Goal: Task Accomplishment & Management: Manage account settings

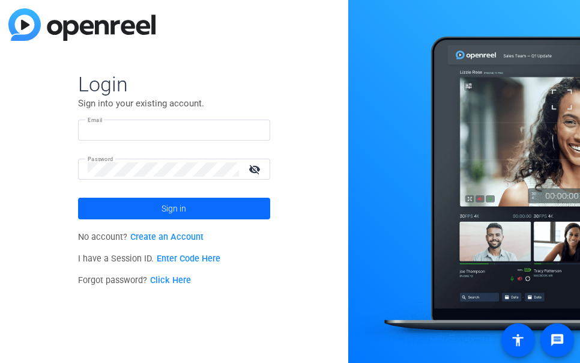
type input "[PERSON_NAME][EMAIL_ADDRESS][PERSON_NAME][DOMAIN_NAME]"
click at [163, 208] on span "Sign in" at bounding box center [174, 208] width 25 height 30
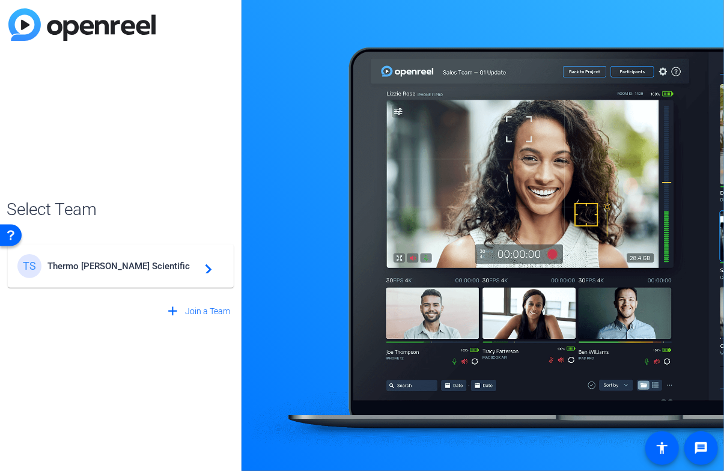
click at [208, 266] on mat-icon "navigate_next" at bounding box center [205, 266] width 14 height 14
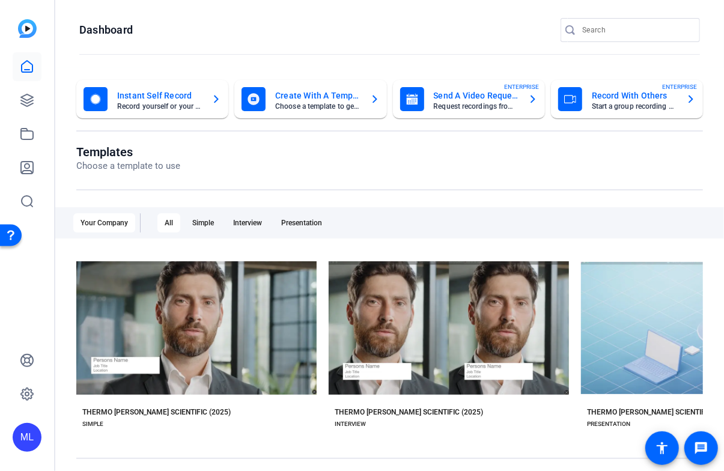
click at [198, 101] on mat-card-title "Instant Self Record" at bounding box center [159, 95] width 85 height 14
click at [216, 96] on icon "button" at bounding box center [216, 99] width 10 height 14
click at [28, 100] on icon at bounding box center [27, 100] width 12 height 12
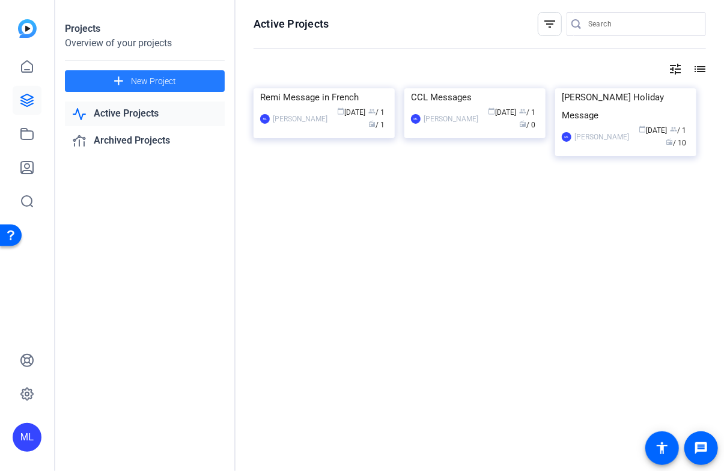
click at [99, 72] on span at bounding box center [145, 81] width 160 height 29
click at [119, 82] on mat-icon "add" at bounding box center [118, 81] width 15 height 15
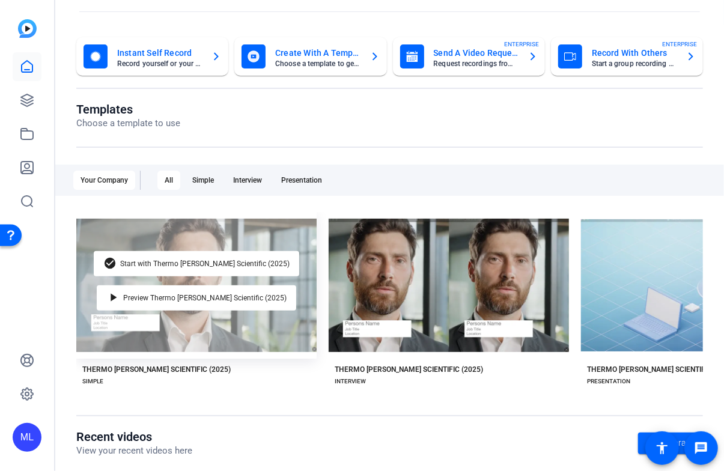
scroll to position [60, 0]
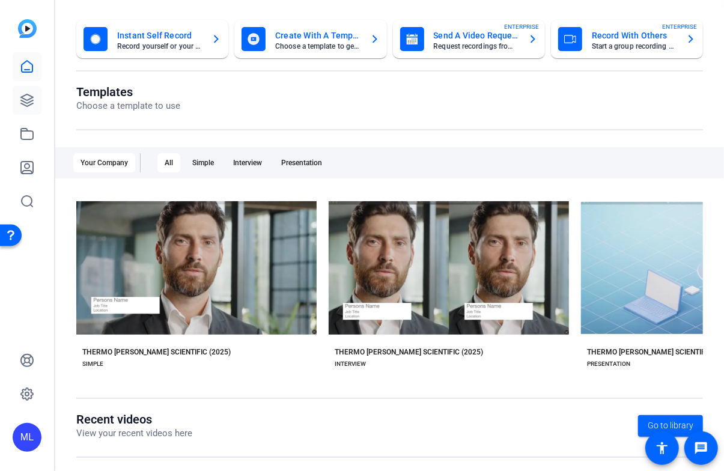
click at [25, 103] on icon at bounding box center [27, 100] width 14 height 14
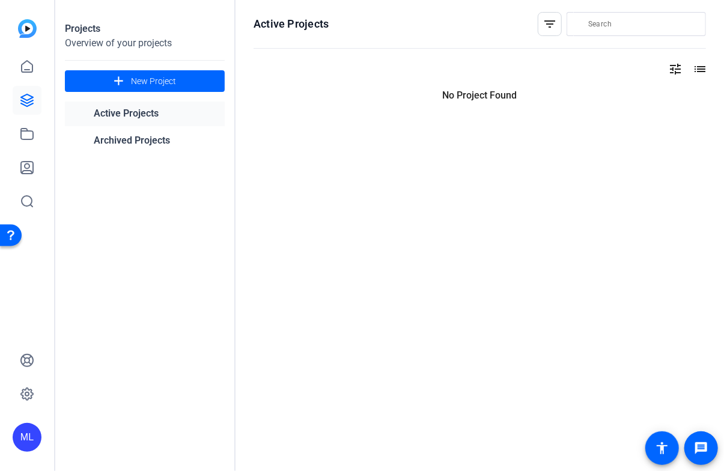
scroll to position [0, 0]
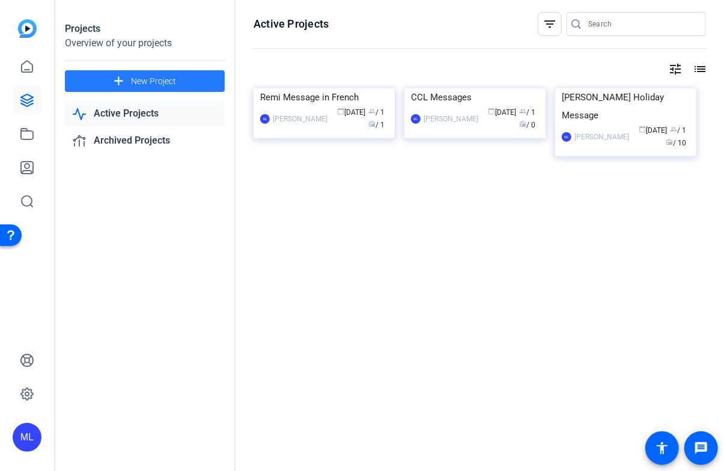
click at [131, 79] on span "New Project" at bounding box center [153, 81] width 45 height 13
click at [702, 71] on mat-icon "list" at bounding box center [698, 69] width 14 height 14
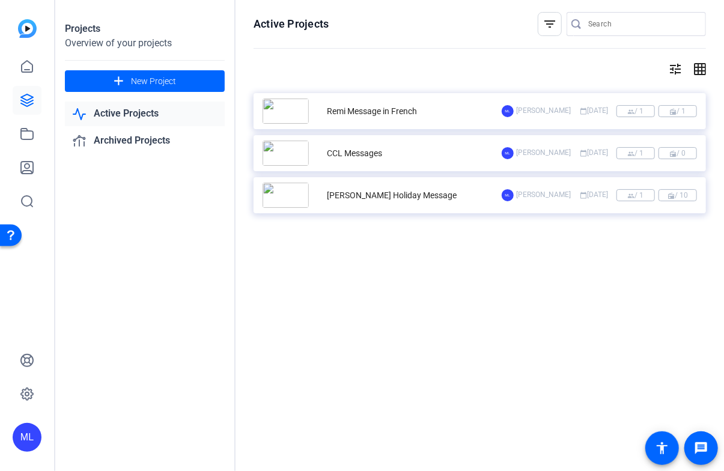
click at [429, 112] on div "Remi Message in French" at bounding box center [381, 111] width 239 height 25
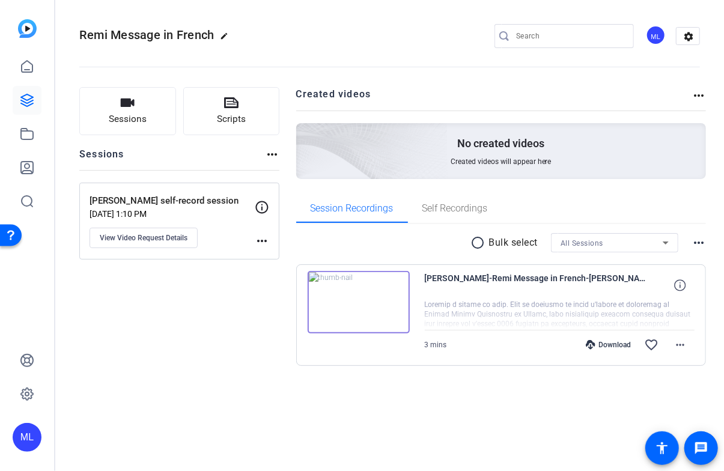
drag, startPoint x: 702, startPoint y: 2, endPoint x: 237, endPoint y: 379, distance: 598.2
click at [237, 379] on div "Sessions Scripts Sessions more_horiz [PERSON_NAME] self-record session [DATE] 1…" at bounding box center [179, 245] width 200 height 317
click at [697, 96] on mat-icon "more_horiz" at bounding box center [698, 95] width 14 height 14
click at [271, 155] on mat-icon "more_horiz" at bounding box center [272, 154] width 14 height 14
drag, startPoint x: 169, startPoint y: 391, endPoint x: 167, endPoint y: 373, distance: 18.2
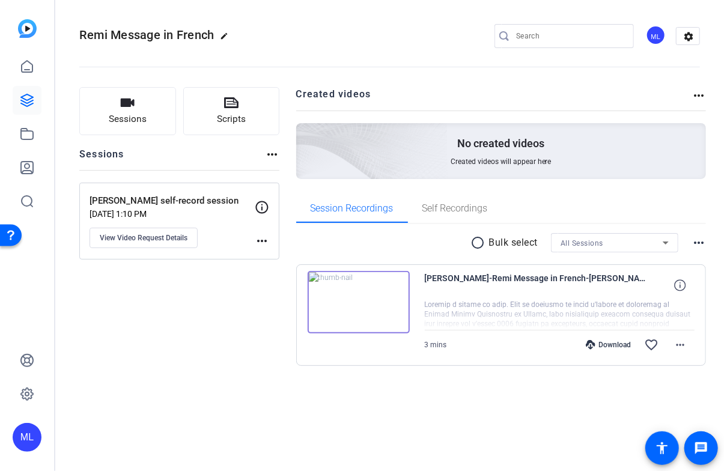
click at [169, 391] on div "Sessions Scripts Sessions more_horiz [PERSON_NAME] self-record session [DATE] 1…" at bounding box center [179, 245] width 200 height 317
click at [676, 36] on button "settings" at bounding box center [688, 36] width 24 height 18
click at [688, 38] on mat-icon "settings" at bounding box center [688, 37] width 24 height 18
click at [685, 38] on mat-icon "settings" at bounding box center [688, 37] width 24 height 18
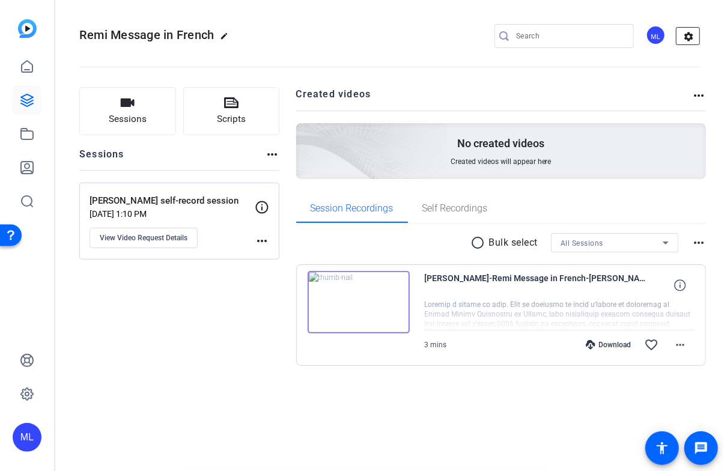
click at [685, 38] on mat-icon "settings" at bounding box center [688, 37] width 24 height 18
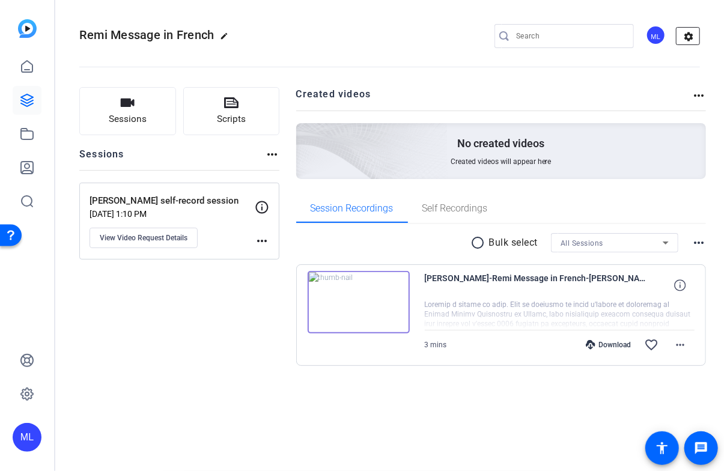
click at [685, 38] on mat-icon "settings" at bounding box center [688, 37] width 24 height 18
click at [27, 72] on icon at bounding box center [27, 66] width 11 height 11
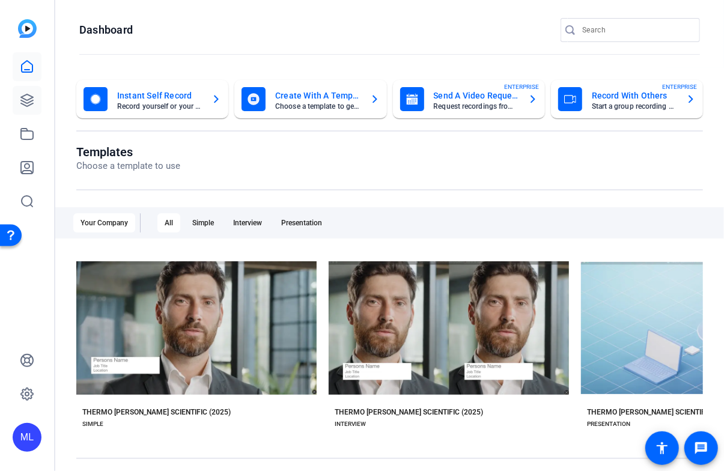
click at [28, 106] on icon at bounding box center [27, 100] width 12 height 12
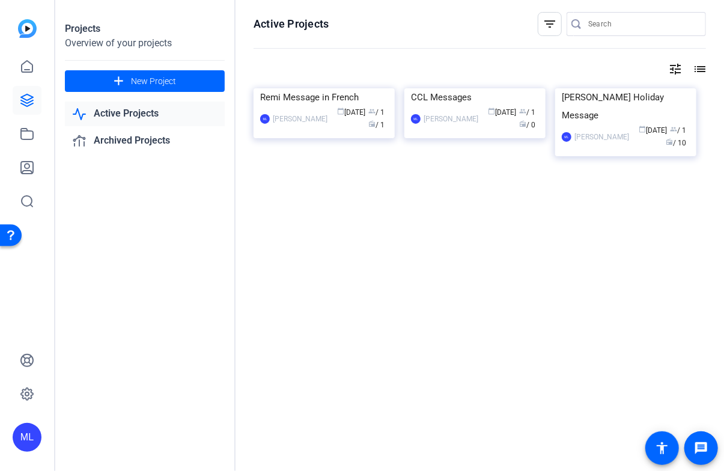
click at [671, 67] on mat-icon "tune" at bounding box center [675, 69] width 14 height 14
click at [18, 132] on link at bounding box center [27, 134] width 29 height 29
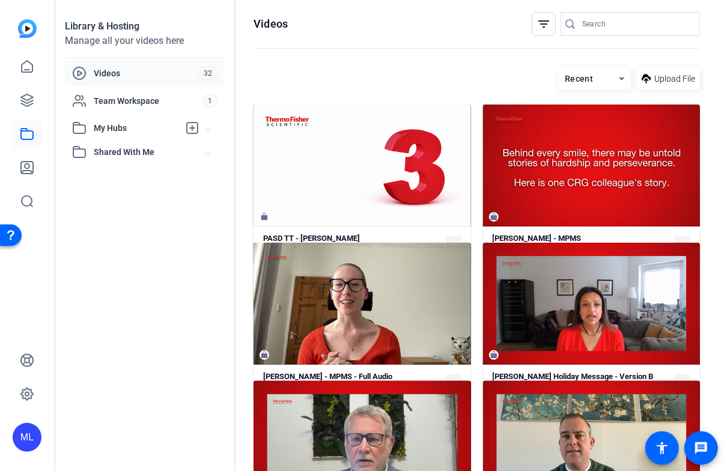
click at [193, 130] on icon at bounding box center [192, 128] width 14 height 14
click at [150, 240] on div "Library & Hosting Manage all your videos here Videos 32 Team Workspace 1 My Hub…" at bounding box center [145, 235] width 180 height 471
click at [188, 126] on icon at bounding box center [192, 128] width 14 height 14
click at [111, 271] on div "Library & Hosting Manage all your videos here Videos 32 Team Workspace 1 My Hub…" at bounding box center [145, 235] width 180 height 471
click at [107, 103] on span "Team Workspace" at bounding box center [148, 101] width 109 height 12
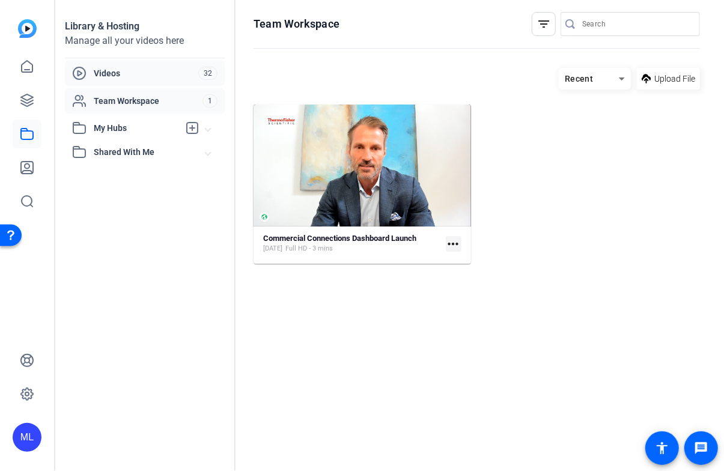
click at [112, 70] on span "Videos" at bounding box center [146, 73] width 105 height 12
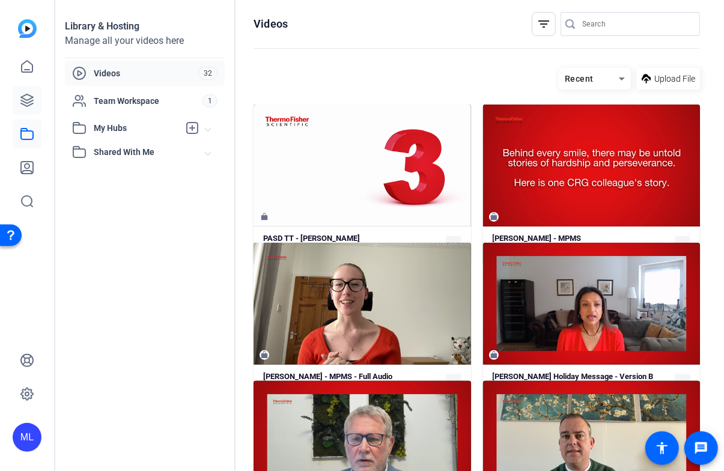
click at [31, 97] on icon at bounding box center [27, 100] width 14 height 14
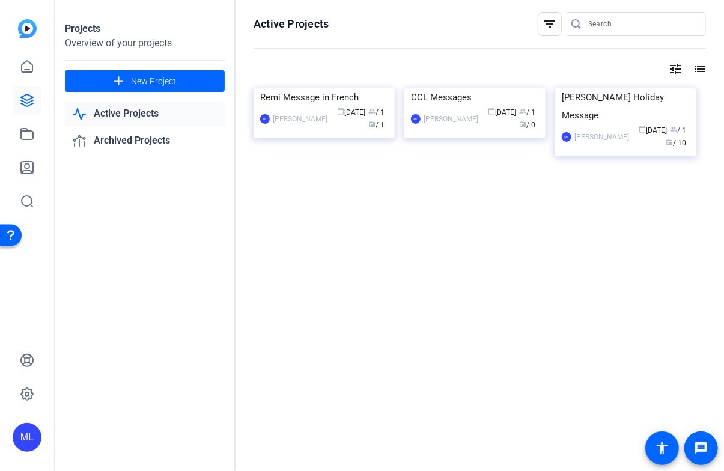
click at [144, 112] on link "Active Projects" at bounding box center [145, 114] width 160 height 25
click at [119, 81] on mat-icon "add" at bounding box center [118, 81] width 15 height 15
